Goal: Task Accomplishment & Management: Manage account settings

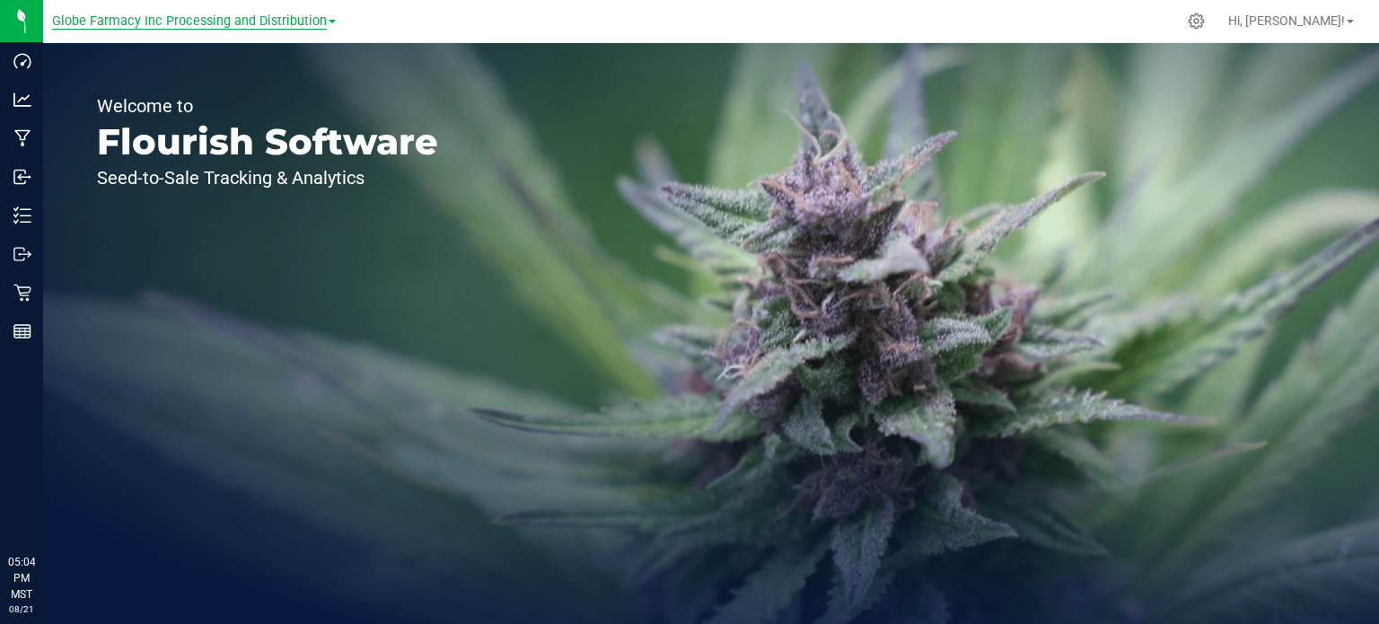
click at [179, 28] on span "Globe Farmacy Inc Processing and Distribution" at bounding box center [189, 21] width 275 height 16
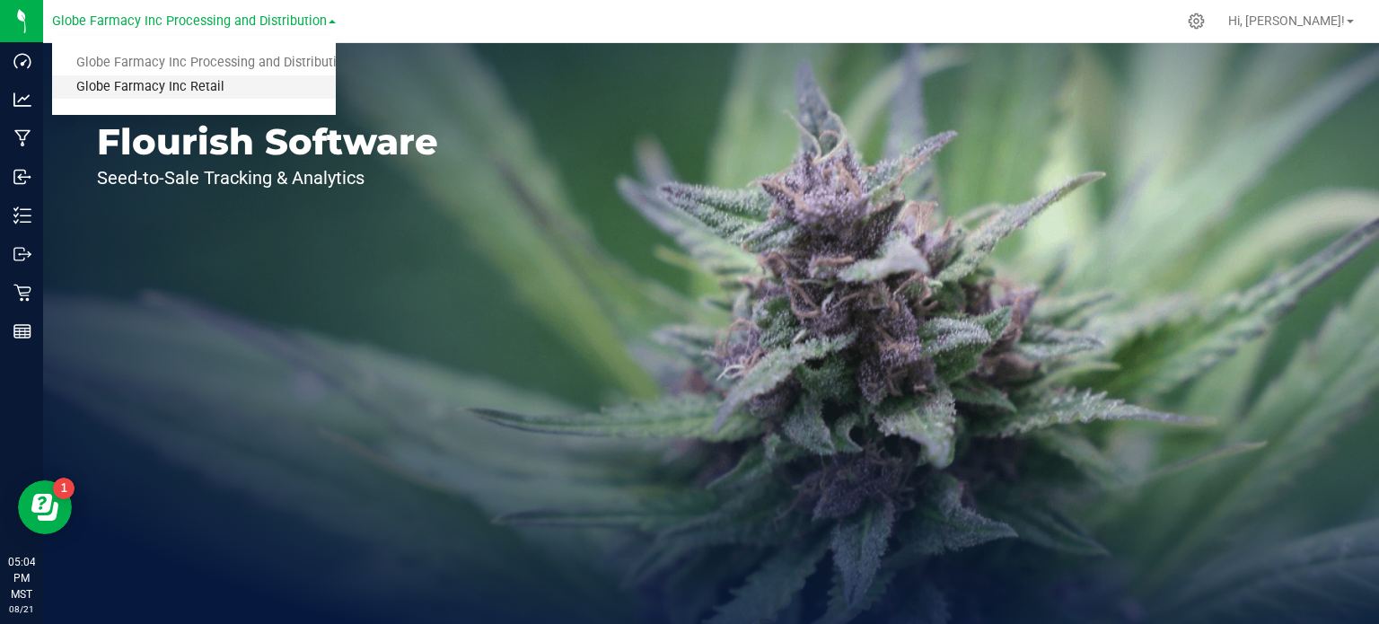
click at [160, 85] on link "Globe Farmacy Inc Retail" at bounding box center [194, 87] width 284 height 24
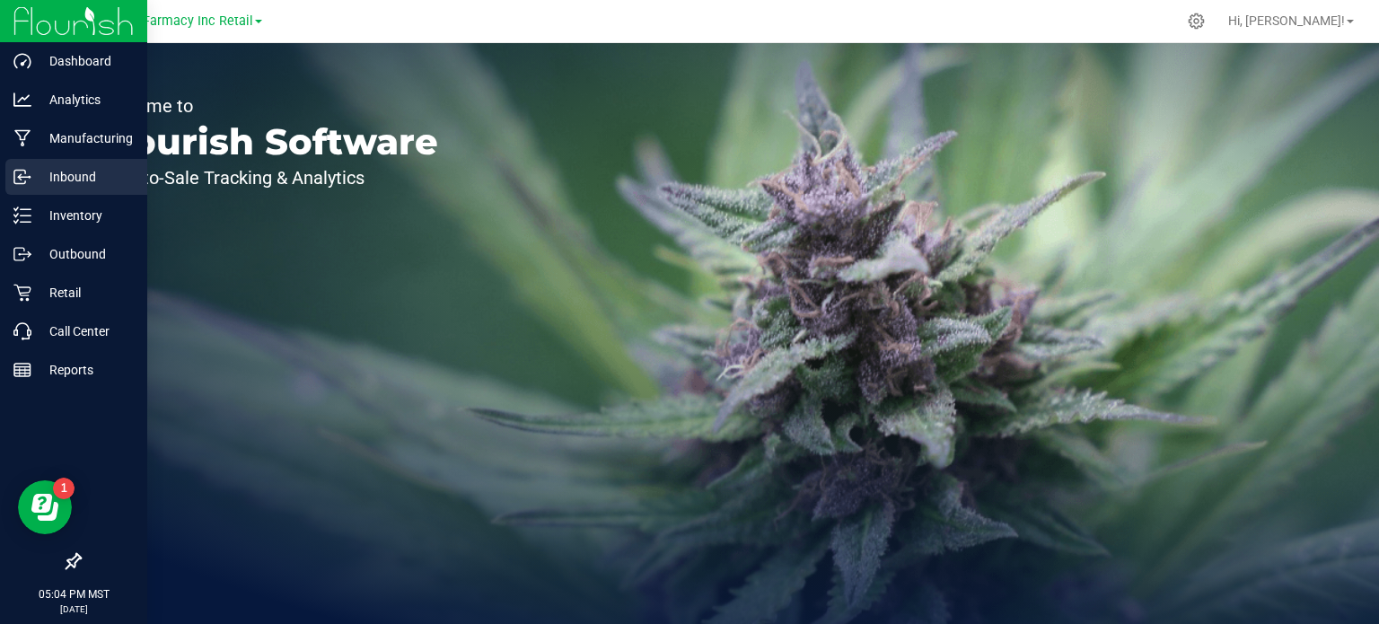
click at [66, 176] on p "Inbound" at bounding box center [85, 177] width 108 height 22
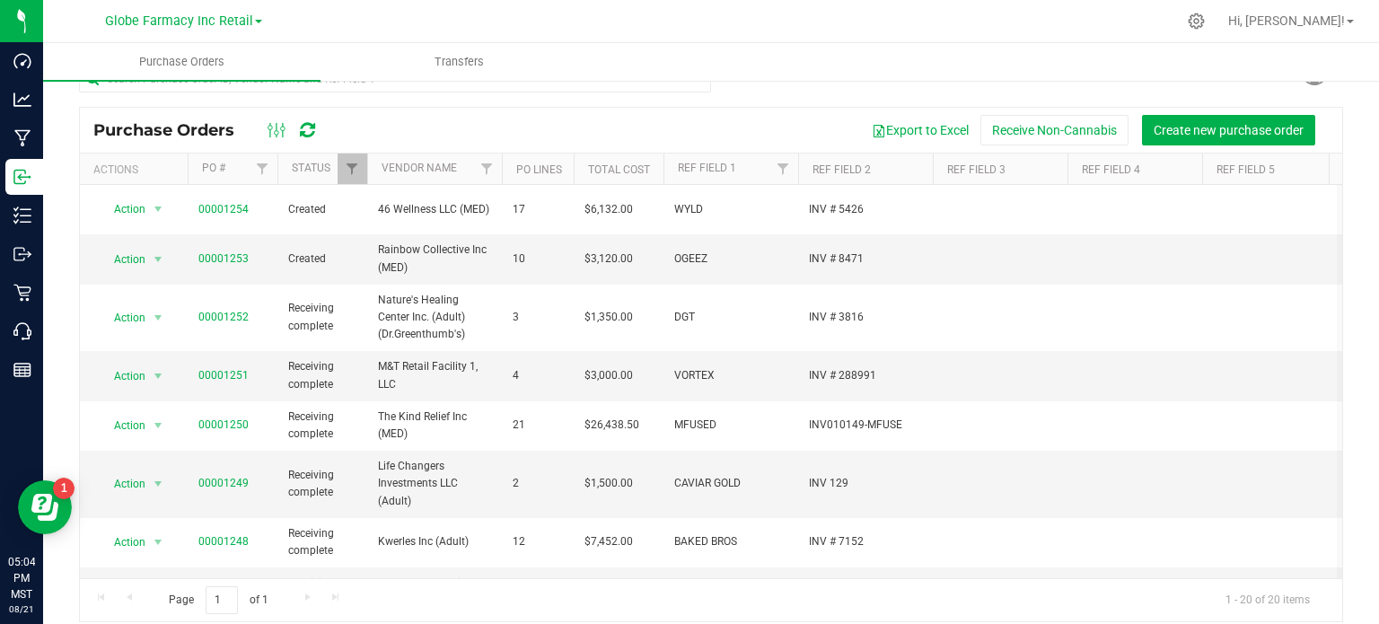
scroll to position [47, 0]
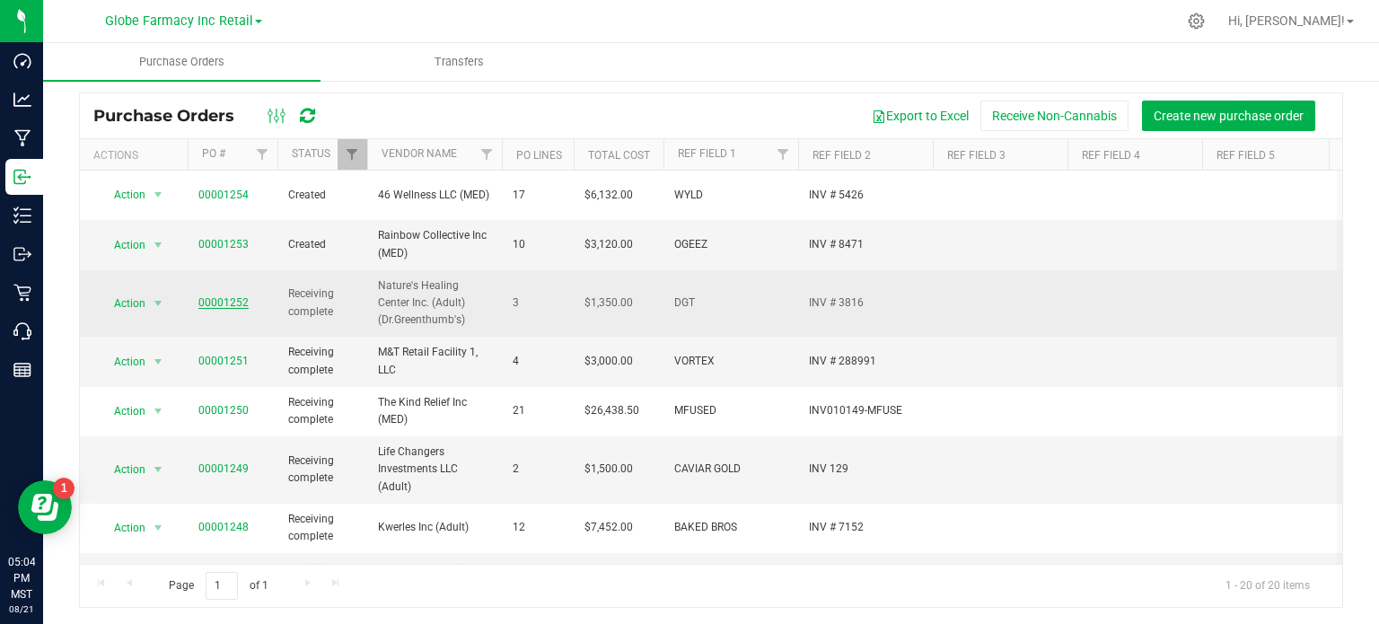
click at [210, 296] on link "00001252" at bounding box center [223, 302] width 50 height 13
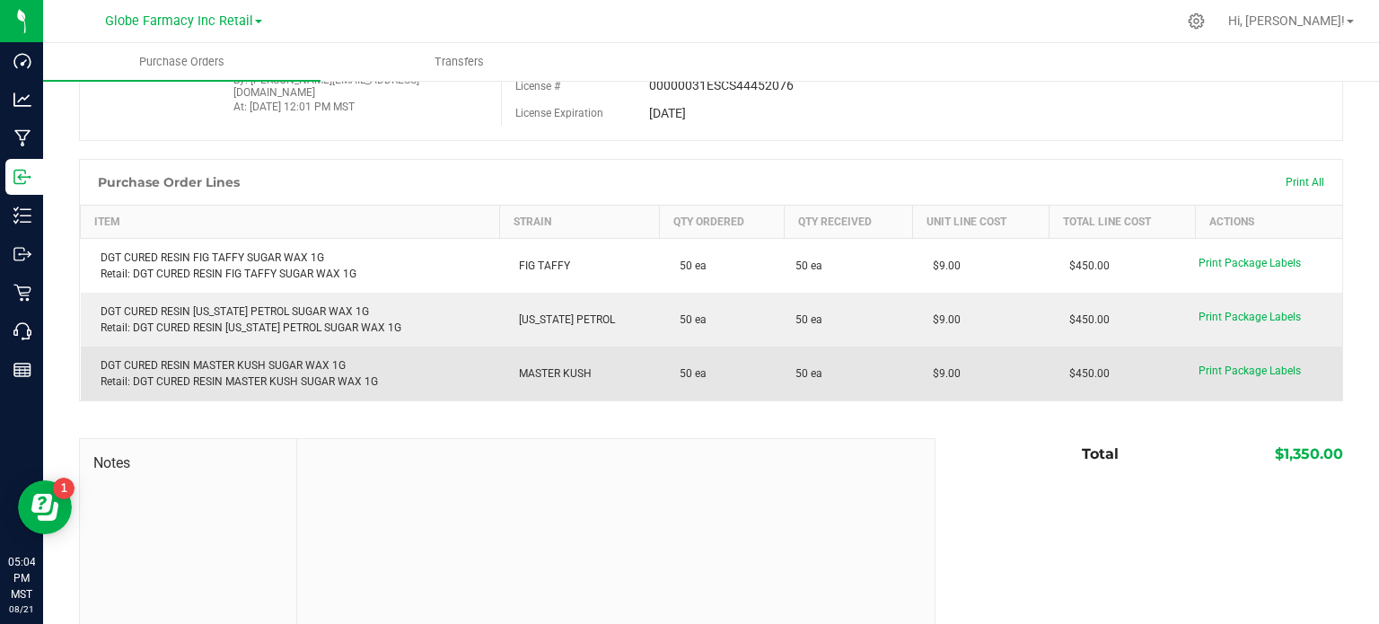
scroll to position [37, 0]
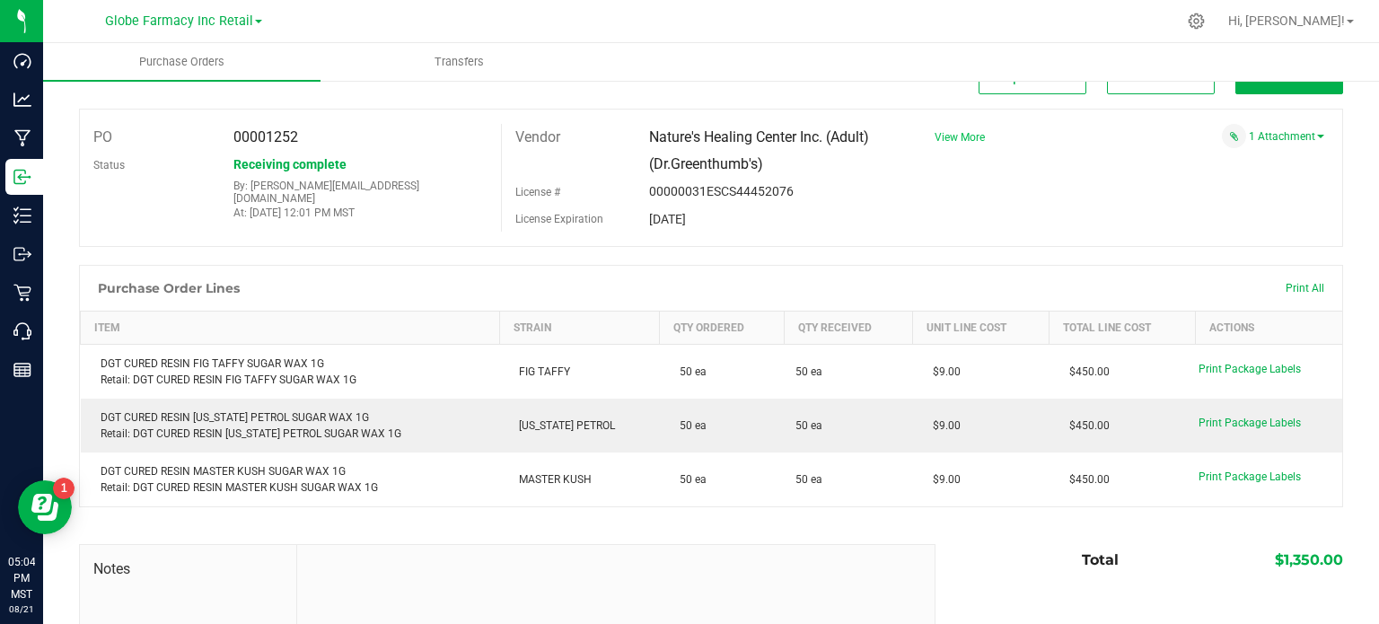
click at [955, 132] on span "View More" at bounding box center [959, 137] width 50 height 13
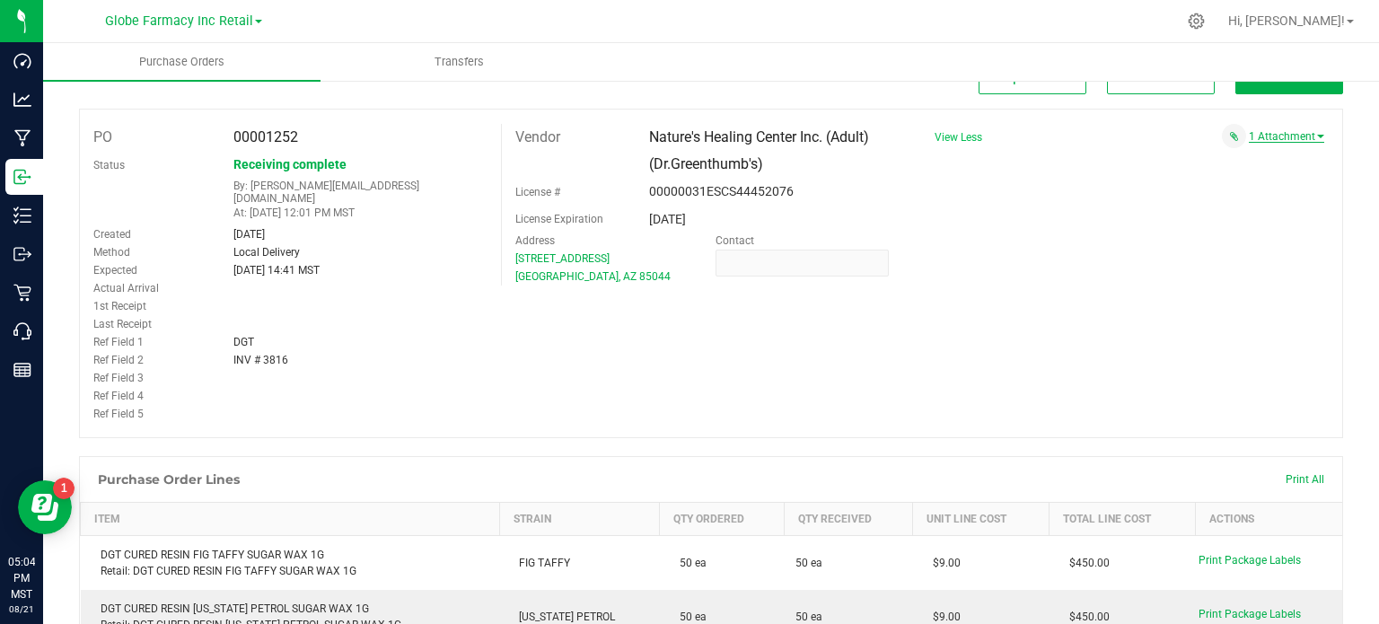
click at [1288, 134] on link "1 Attachment" at bounding box center [1286, 136] width 75 height 13
click at [1251, 156] on span "DGT INV 3816 [DATE].pdf" at bounding box center [1247, 159] width 109 height 12
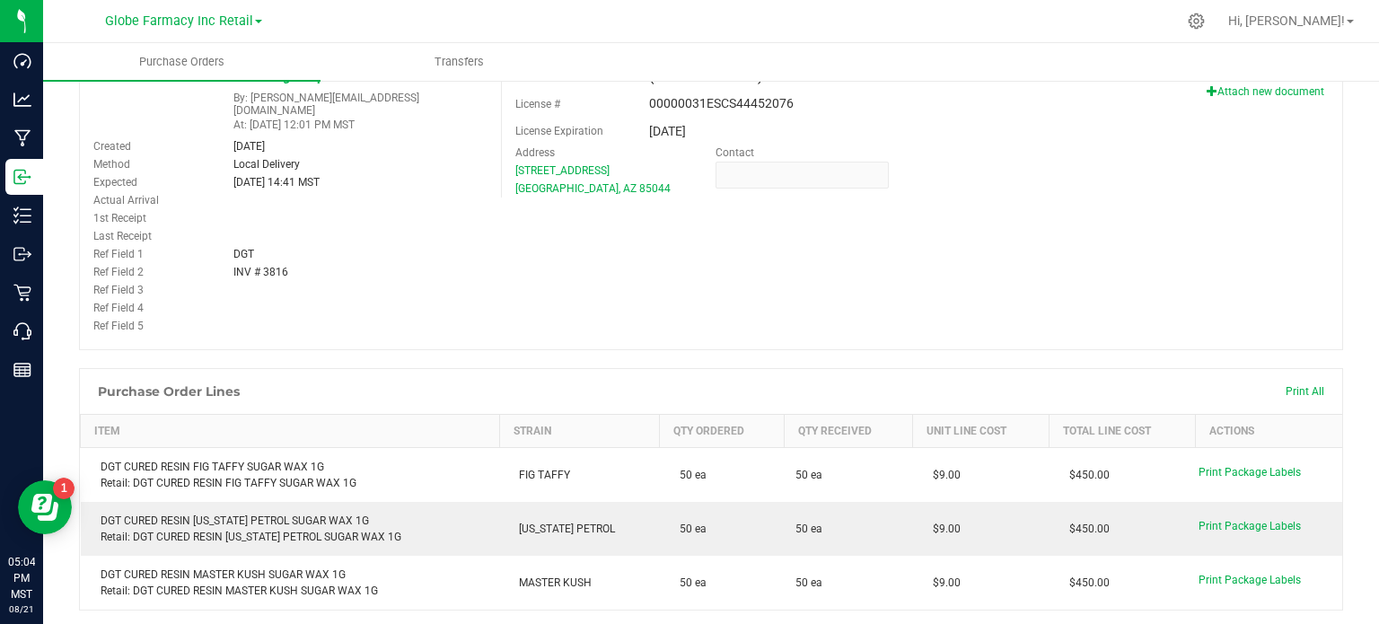
scroll to position [0, 0]
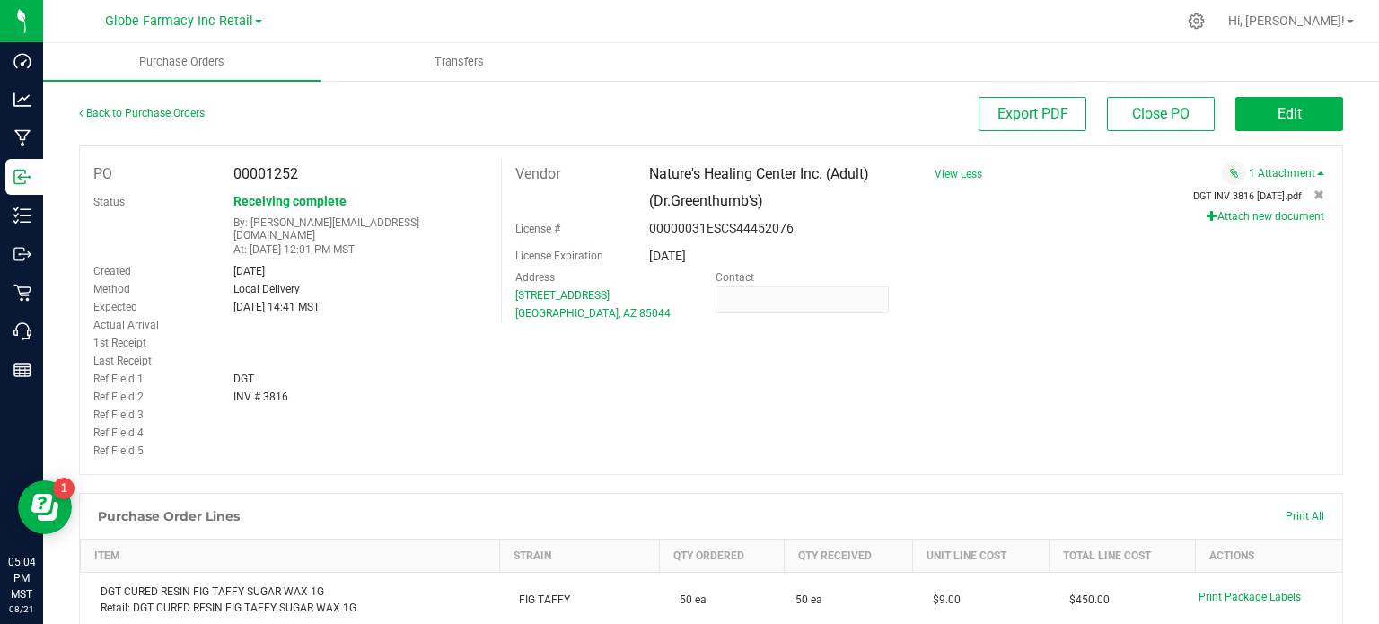
click at [1199, 194] on span "DGT INV 3816 [DATE].pdf" at bounding box center [1247, 196] width 109 height 12
click at [1277, 114] on span "Edit" at bounding box center [1289, 113] width 24 height 17
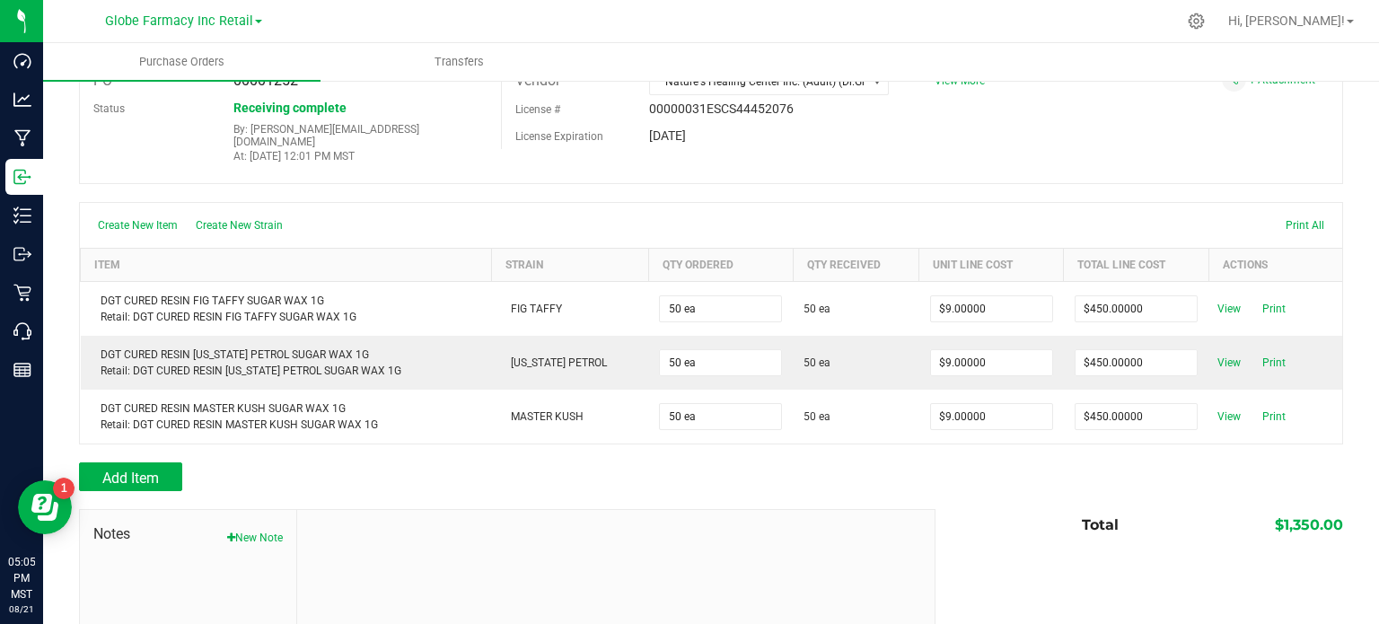
scroll to position [225, 0]
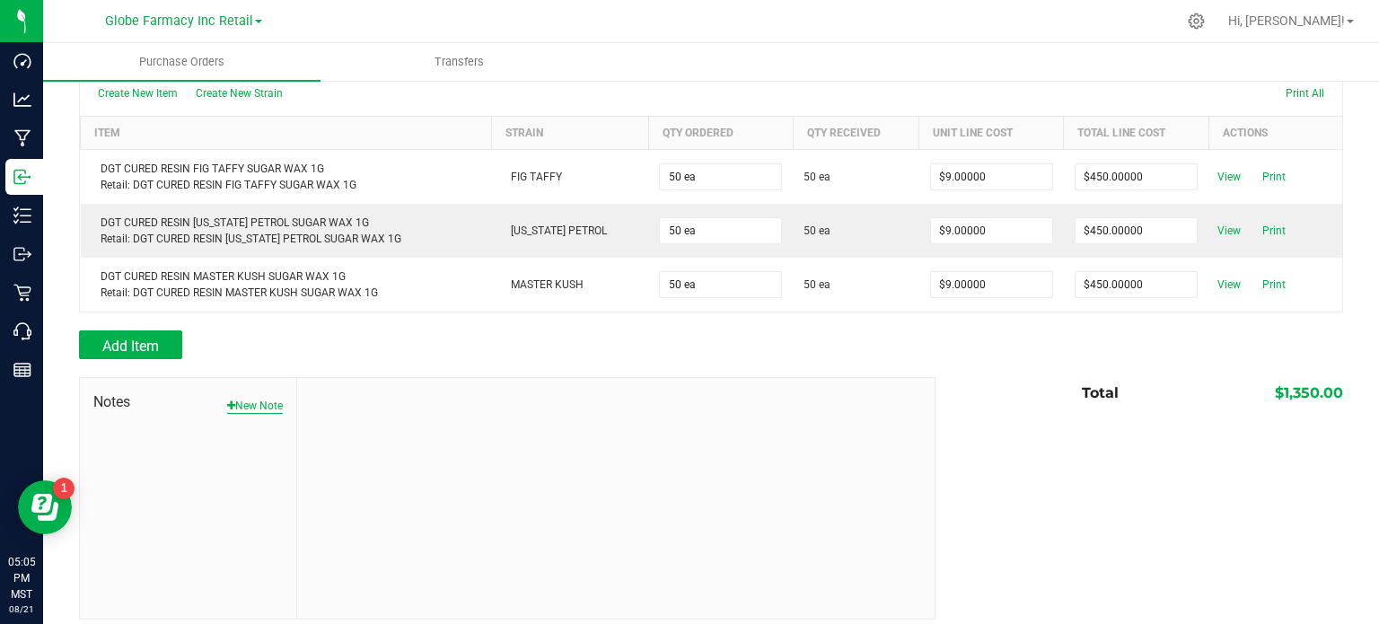
click at [259, 398] on button "New Note" at bounding box center [255, 406] width 56 height 16
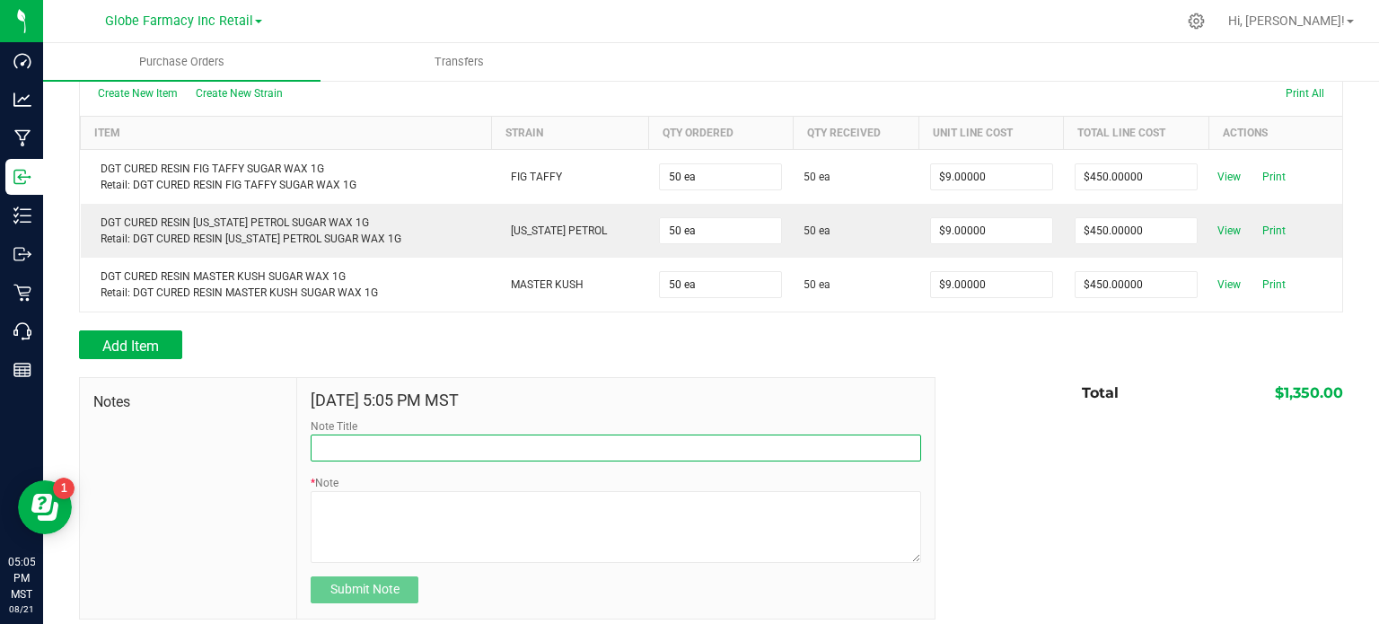
click at [383, 434] on input "Note Title" at bounding box center [616, 447] width 610 height 27
type input "Docusign"
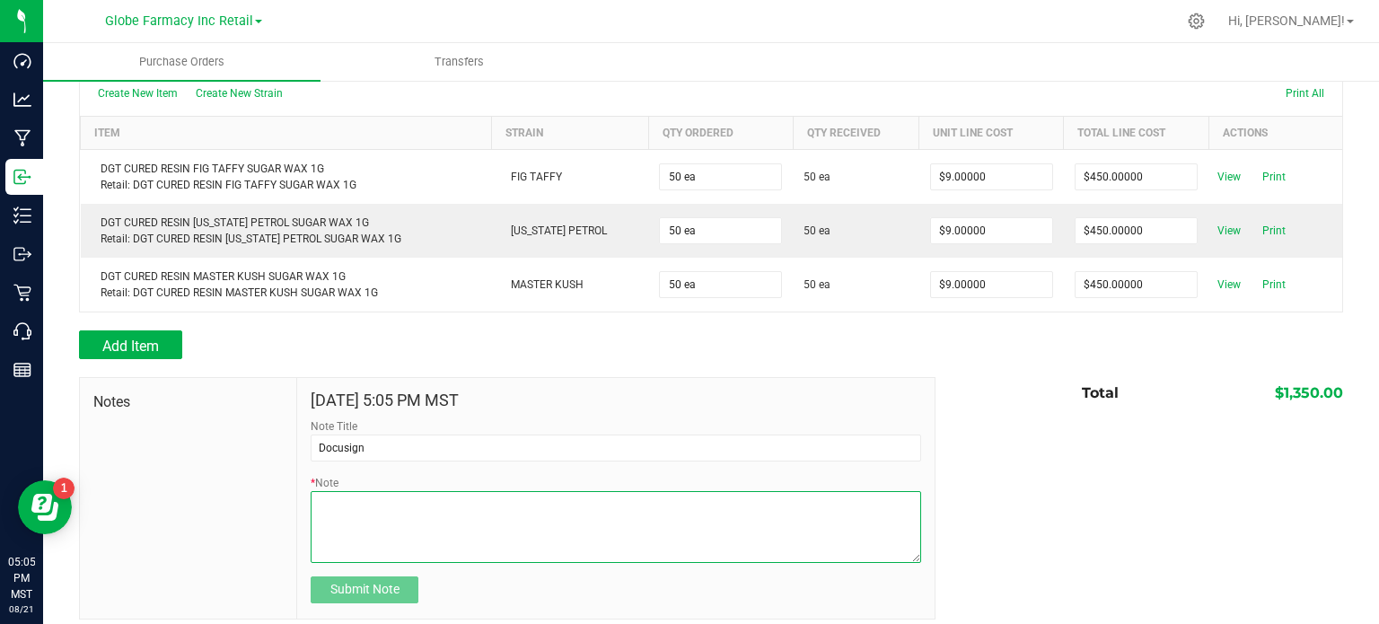
click at [442, 516] on textarea "* Note" at bounding box center [616, 527] width 610 height 72
type textarea "1,350.00"
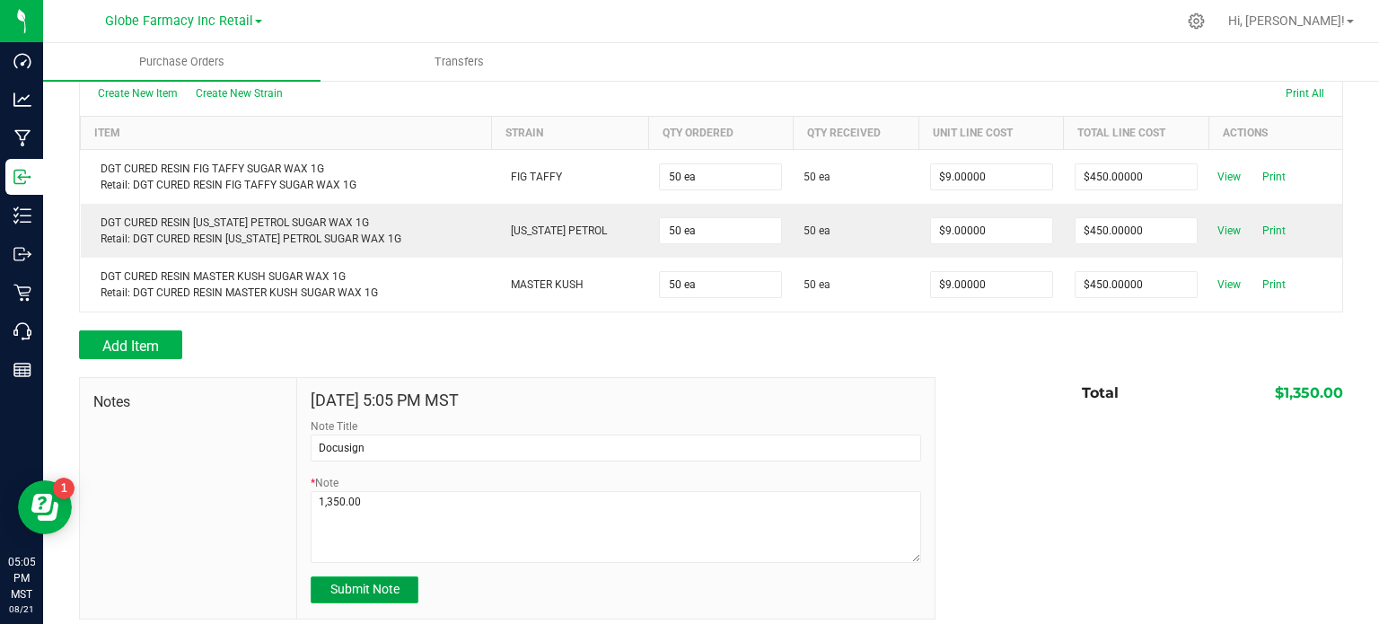
click at [394, 582] on span "Submit Note" at bounding box center [364, 589] width 69 height 14
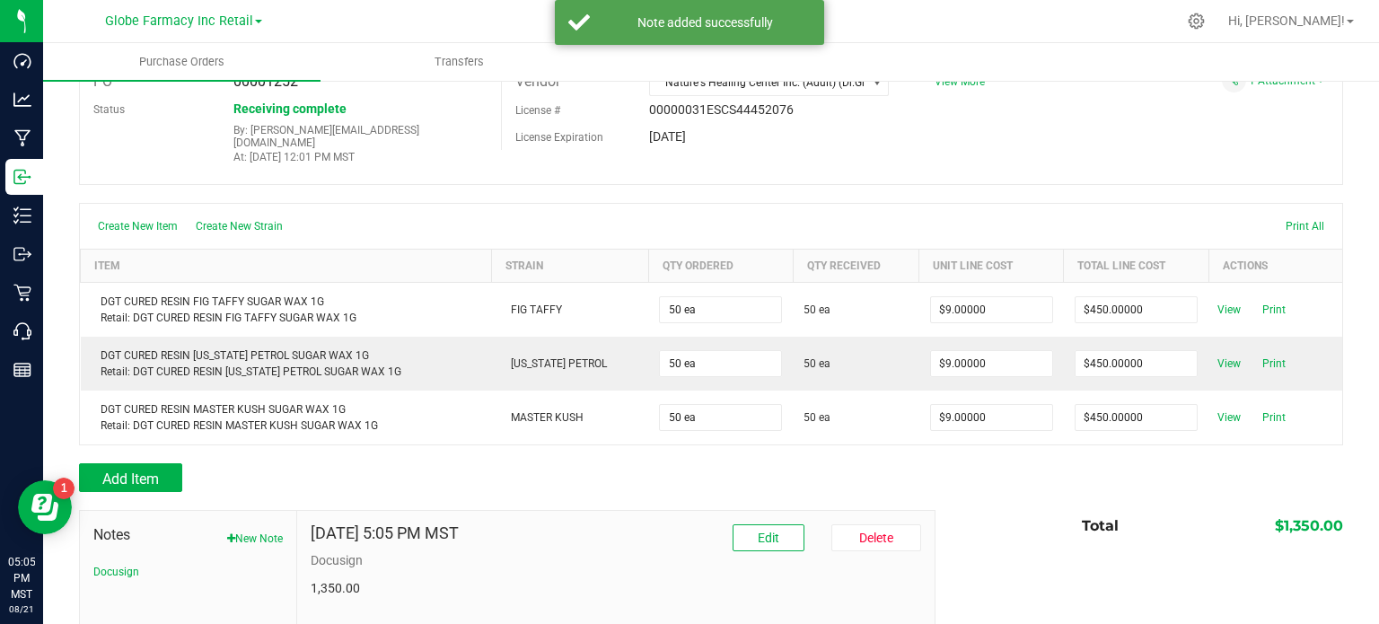
scroll to position [0, 0]
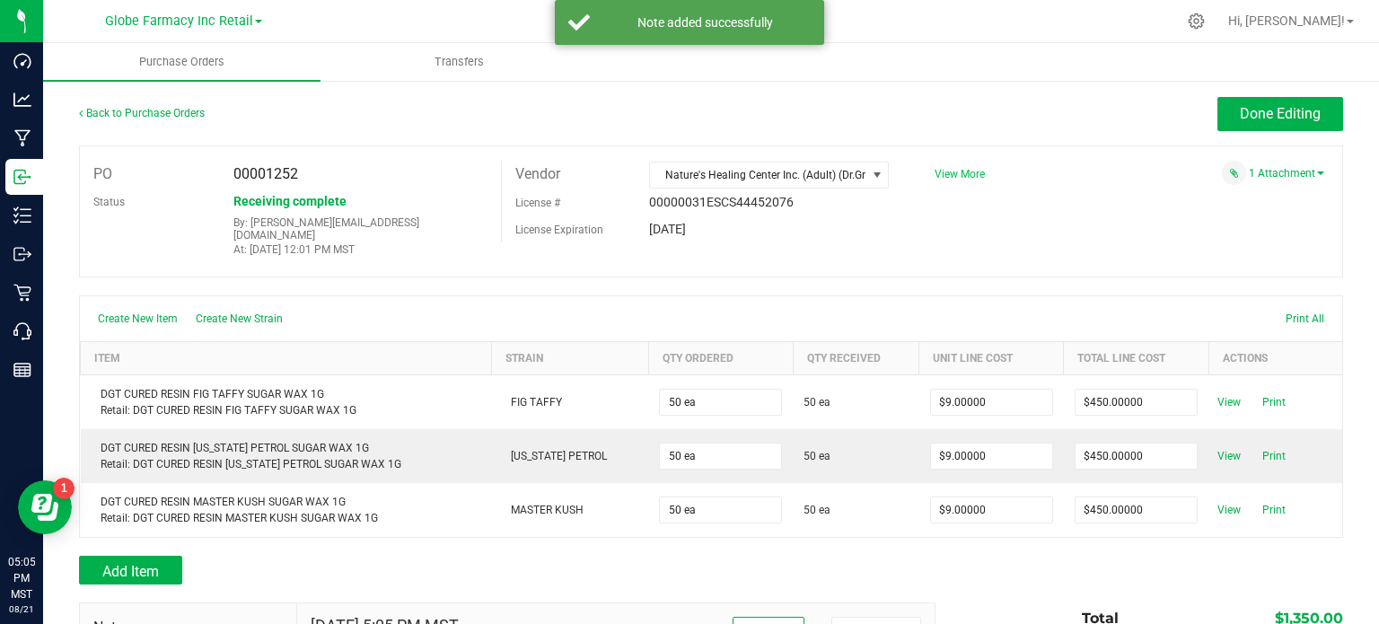
click at [964, 177] on span "View More" at bounding box center [959, 174] width 50 height 13
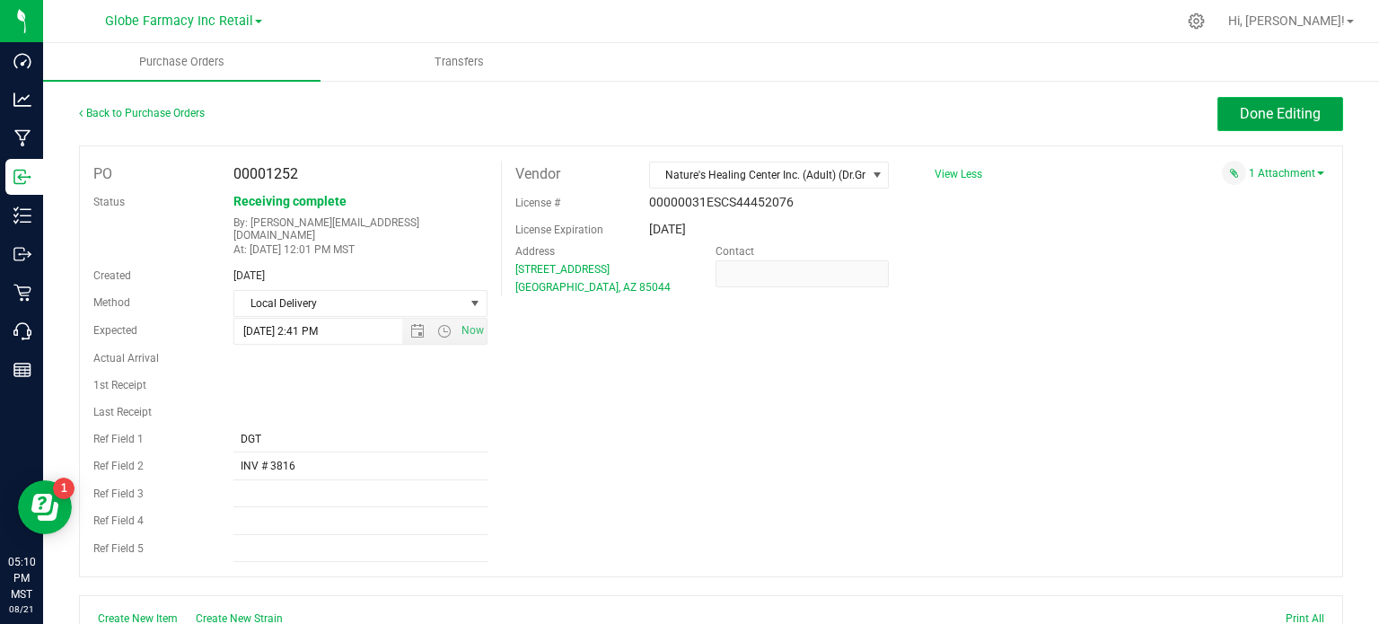
click at [1247, 117] on span "Done Editing" at bounding box center [1280, 113] width 81 height 17
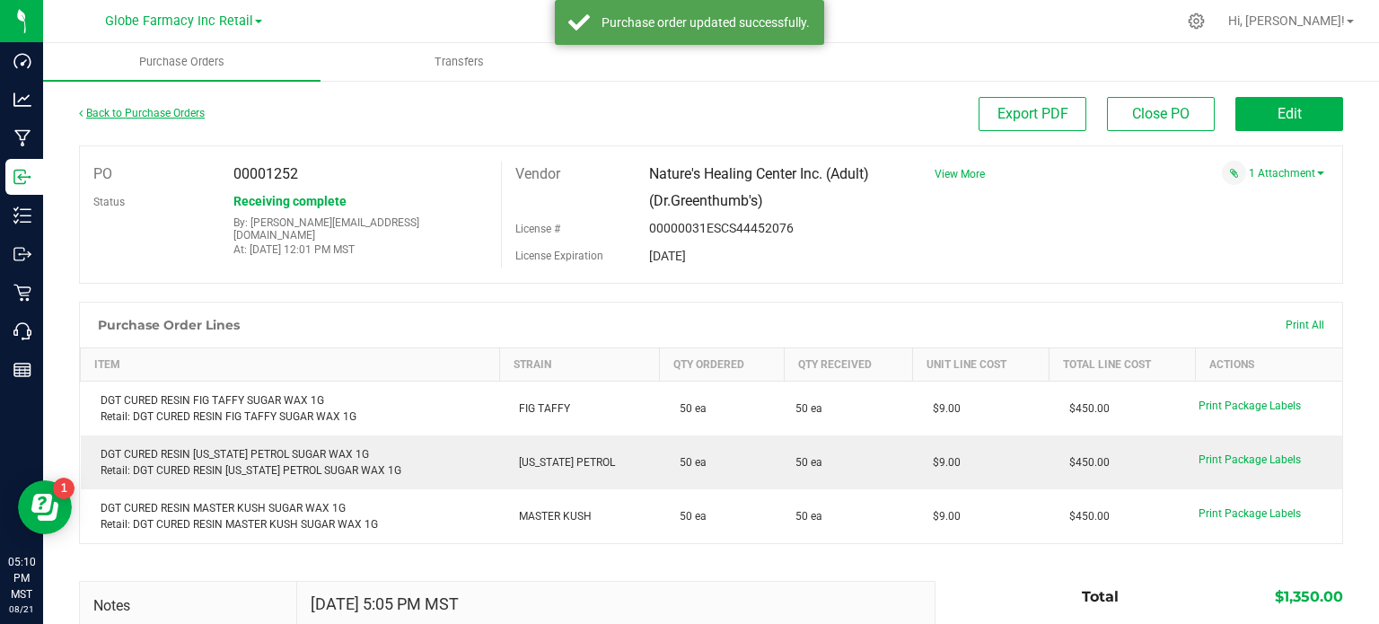
click at [147, 118] on link "Back to Purchase Orders" at bounding box center [142, 113] width 126 height 13
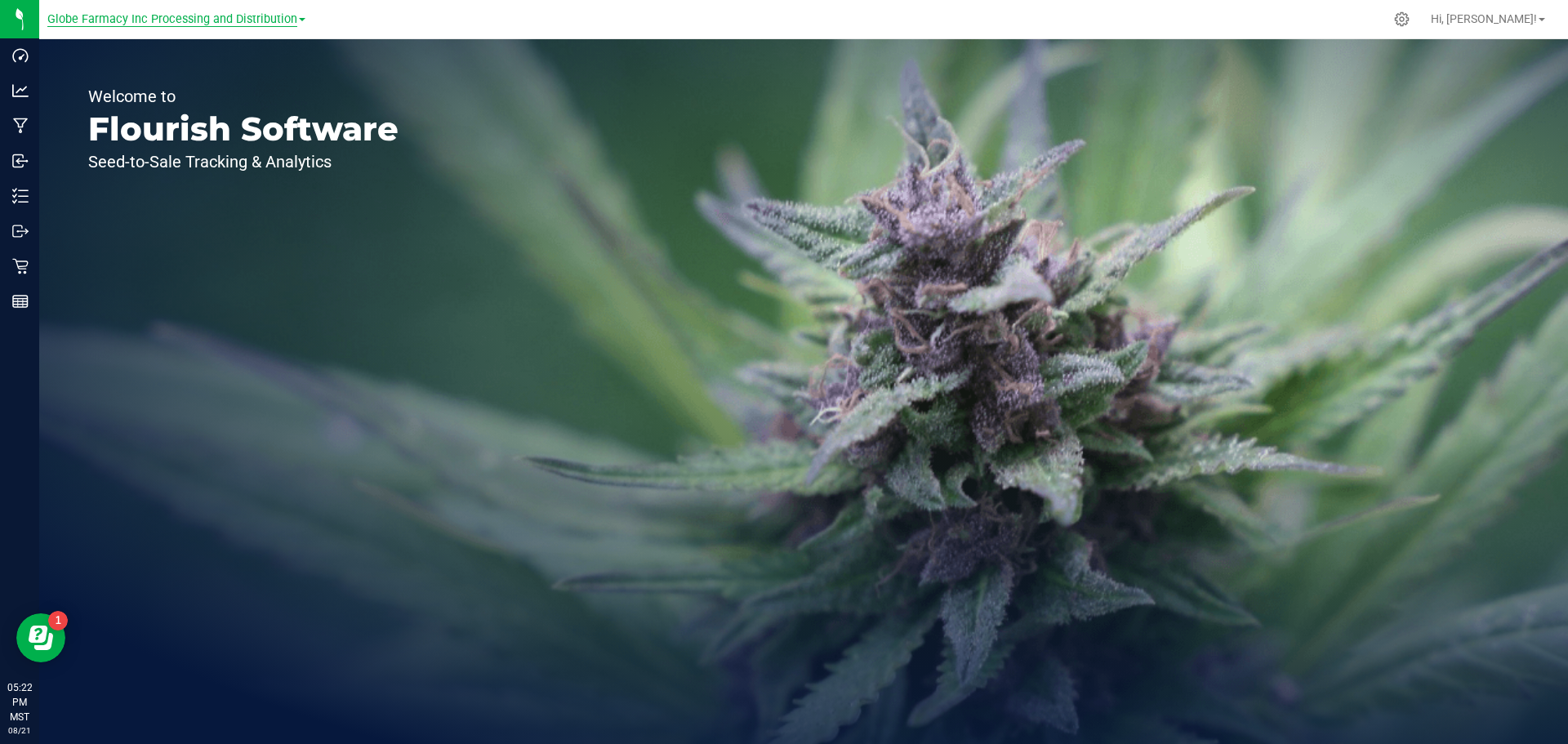
click at [181, 23] on span "Globe Farmacy Inc Processing and Distribution" at bounding box center [172, 19] width 250 height 15
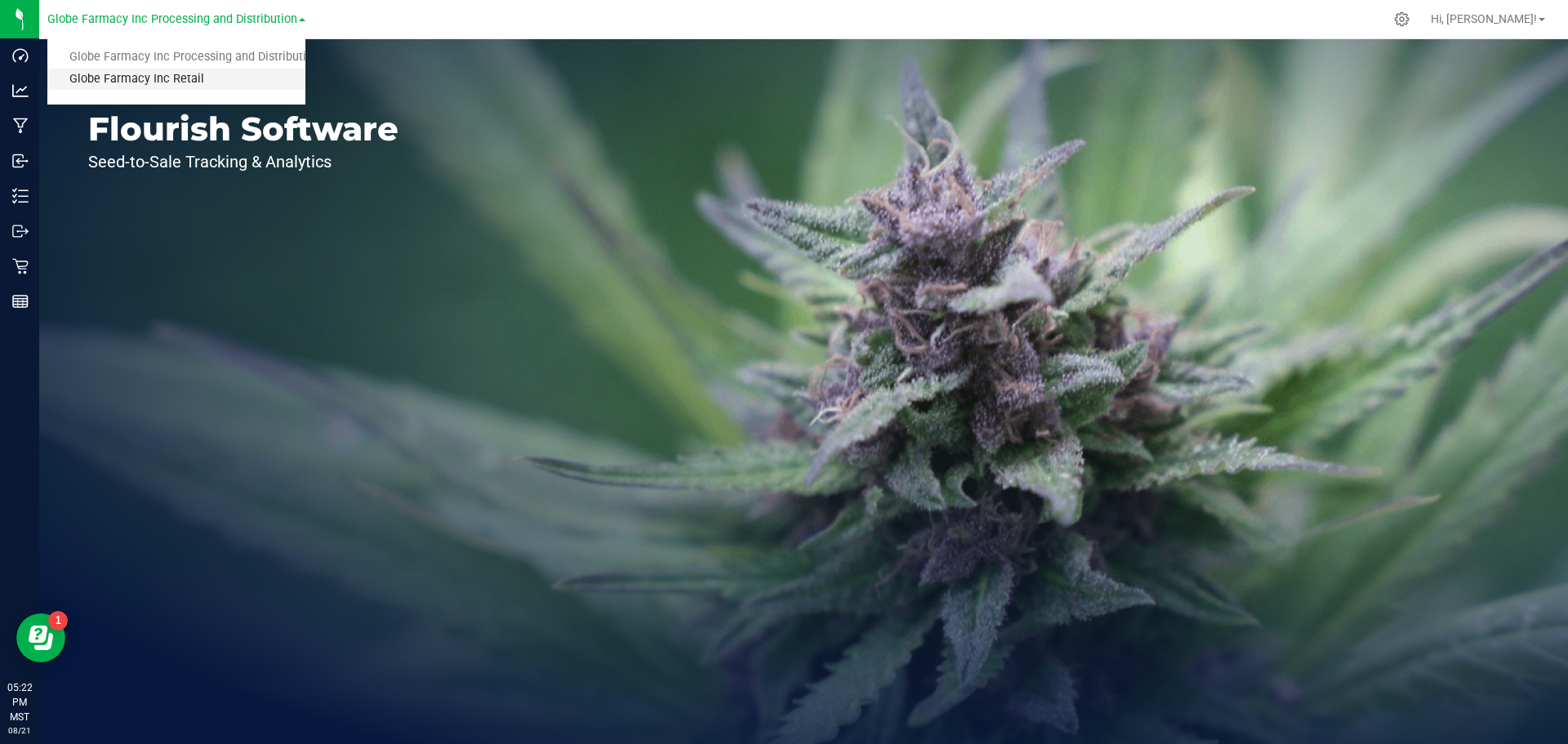
click at [144, 83] on link "Globe Farmacy Inc Retail" at bounding box center [176, 79] width 258 height 22
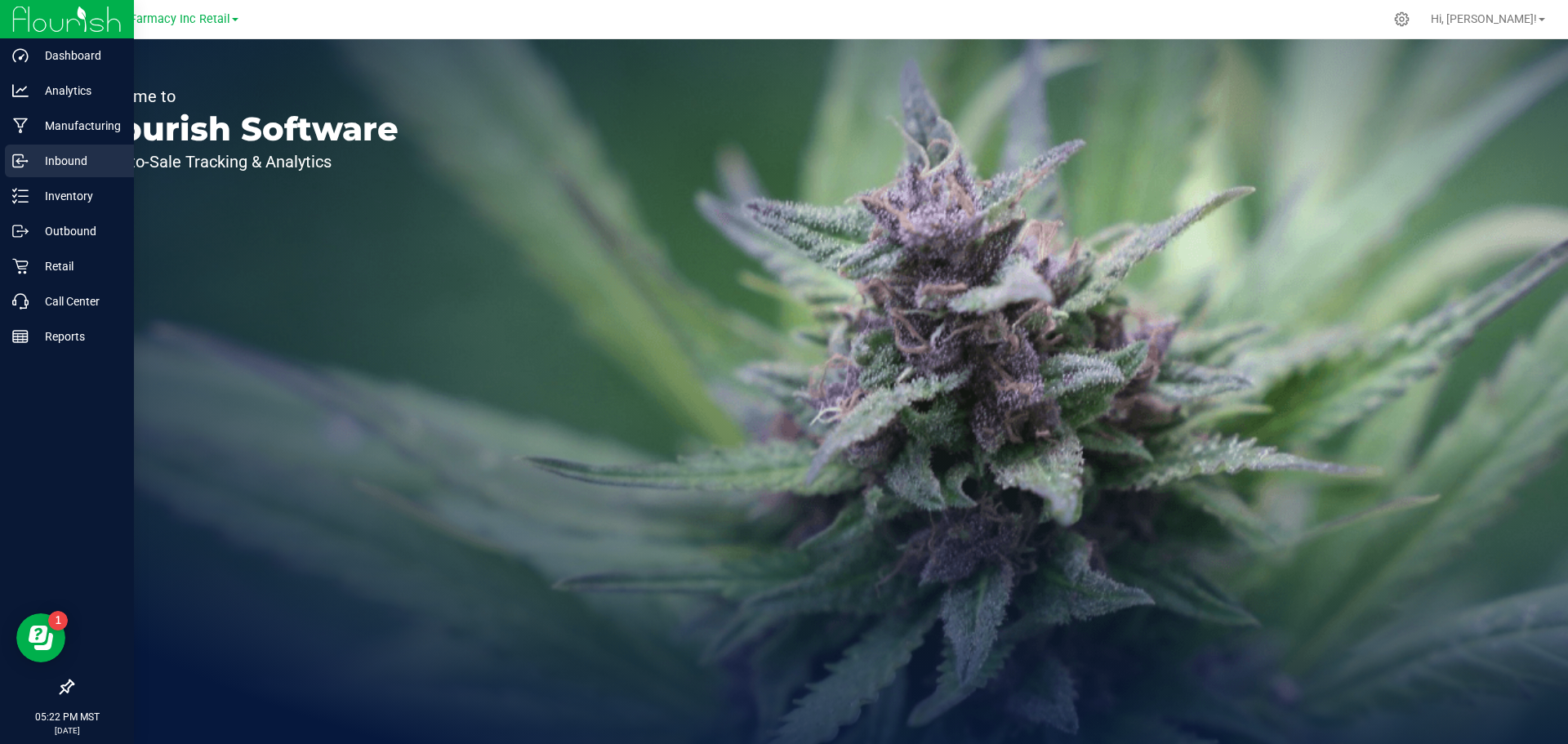
click at [51, 156] on p "Inbound" at bounding box center [77, 161] width 98 height 20
